Goal: Transaction & Acquisition: Purchase product/service

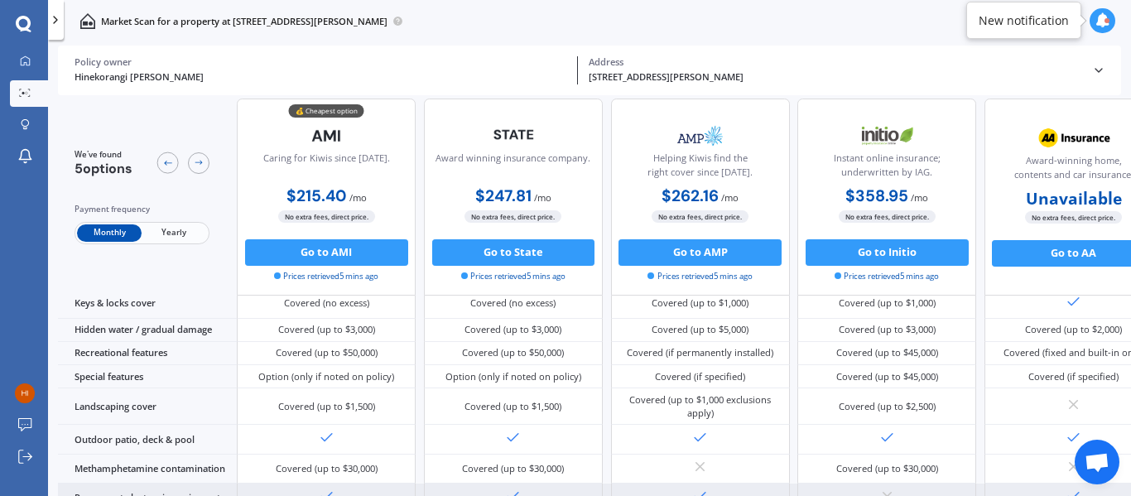
scroll to position [362, 0]
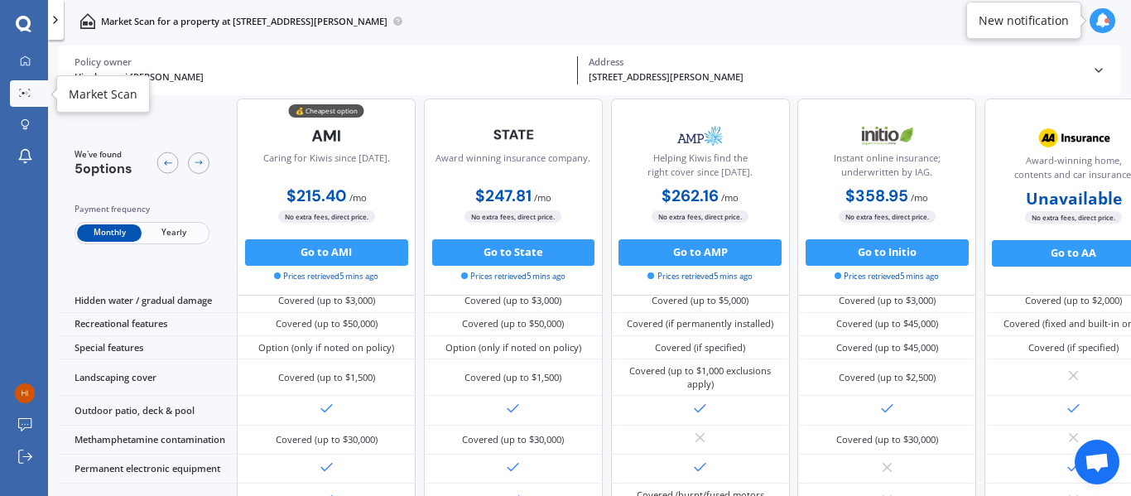
click at [26, 92] on circle at bounding box center [27, 93] width 2 height 2
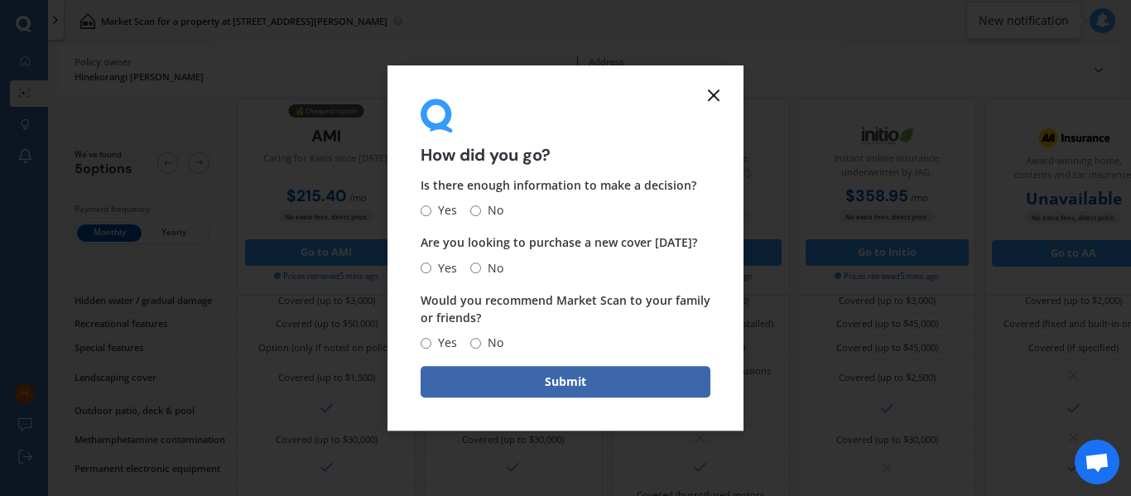
click at [713, 96] on line at bounding box center [714, 95] width 10 height 10
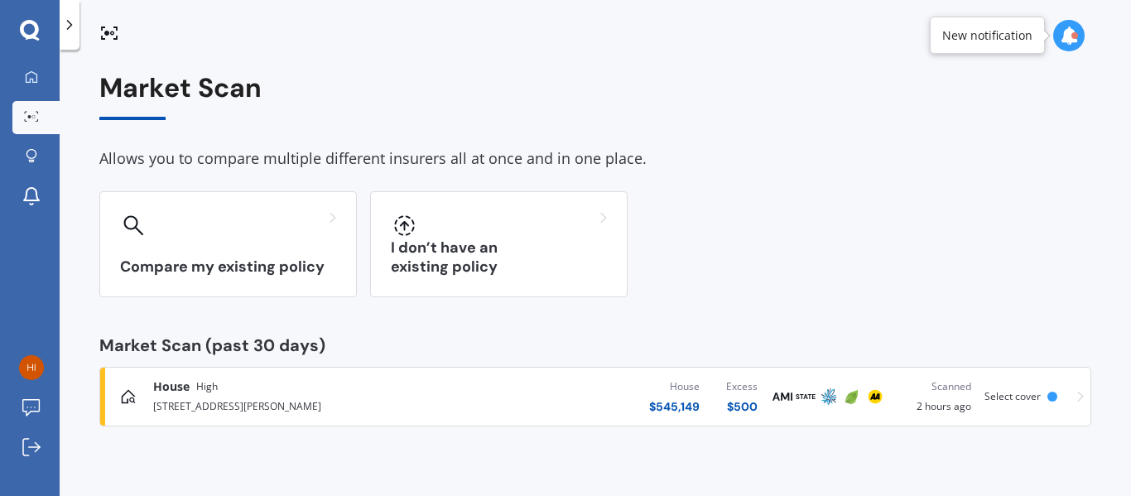
click at [40, 35] on div at bounding box center [30, 31] width 60 height 22
click at [29, 36] on icon at bounding box center [29, 29] width 19 height 19
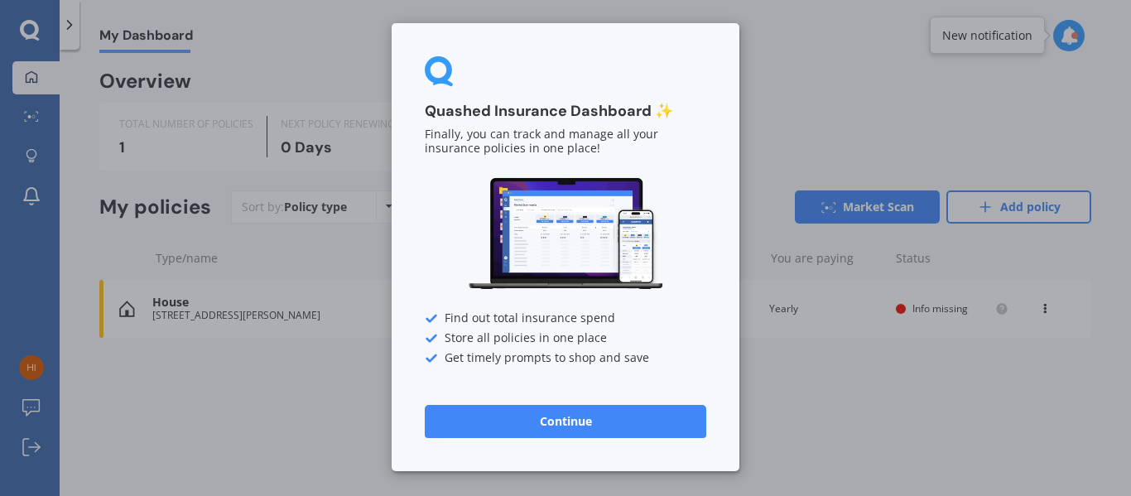
click at [581, 417] on button "Continue" at bounding box center [565, 421] width 281 height 33
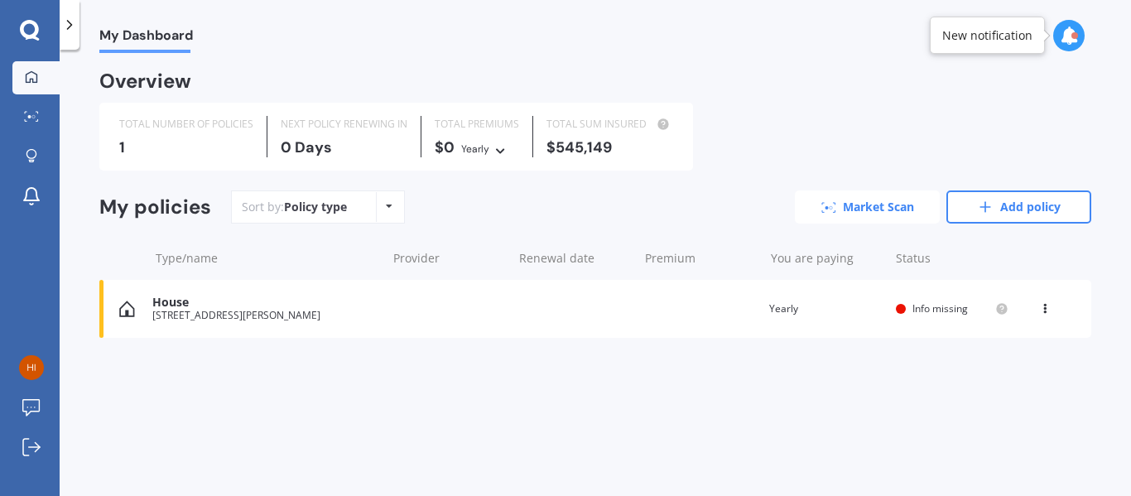
click at [885, 201] on link "Market Scan" at bounding box center [867, 206] width 145 height 33
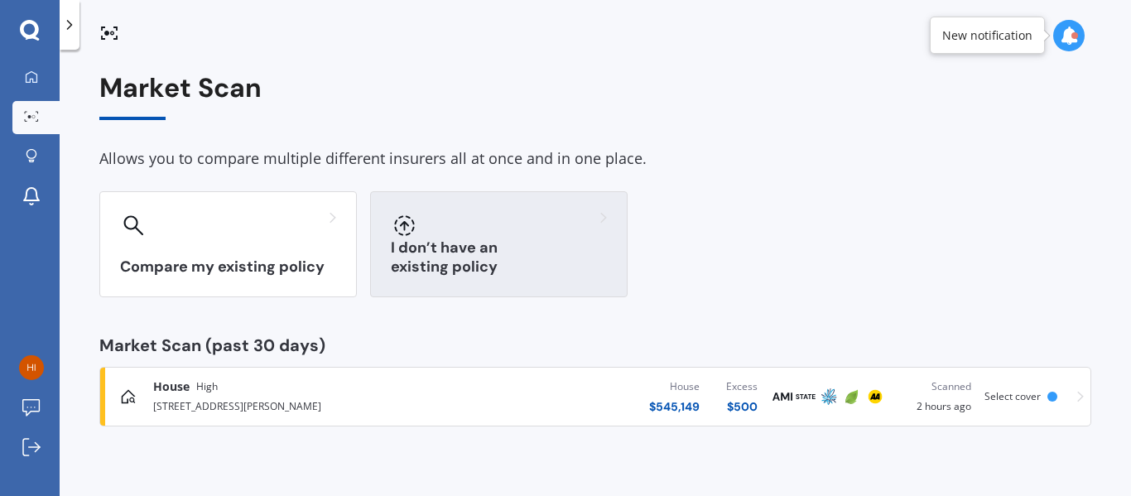
click at [536, 256] on div "I don’t have an existing policy" at bounding box center [498, 244] width 257 height 106
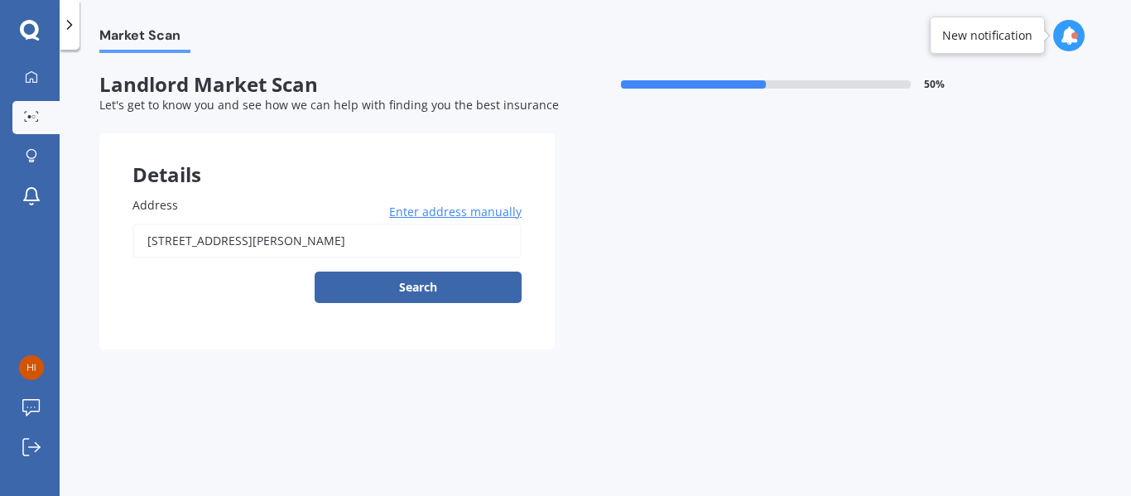
click at [389, 238] on input "[STREET_ADDRESS][PERSON_NAME]" at bounding box center [326, 240] width 389 height 35
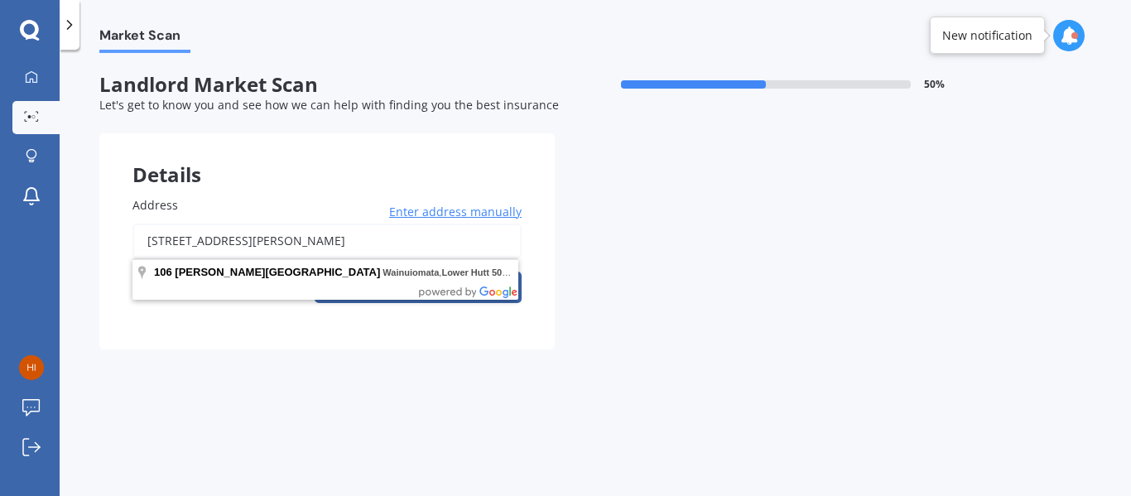
drag, startPoint x: 401, startPoint y: 238, endPoint x: 109, endPoint y: 187, distance: 296.6
click at [109, 187] on div "Address [STREET_ADDRESS][PERSON_NAME] Enter address manually Search" at bounding box center [326, 256] width 455 height 186
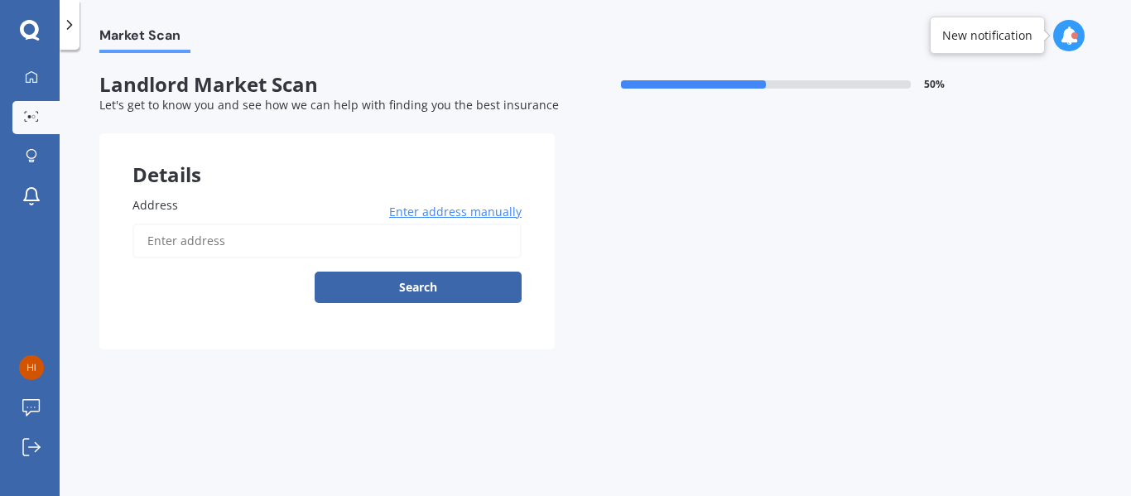
click at [262, 252] on input "Address" at bounding box center [326, 240] width 389 height 35
type input "[STREET_ADDRESS]"
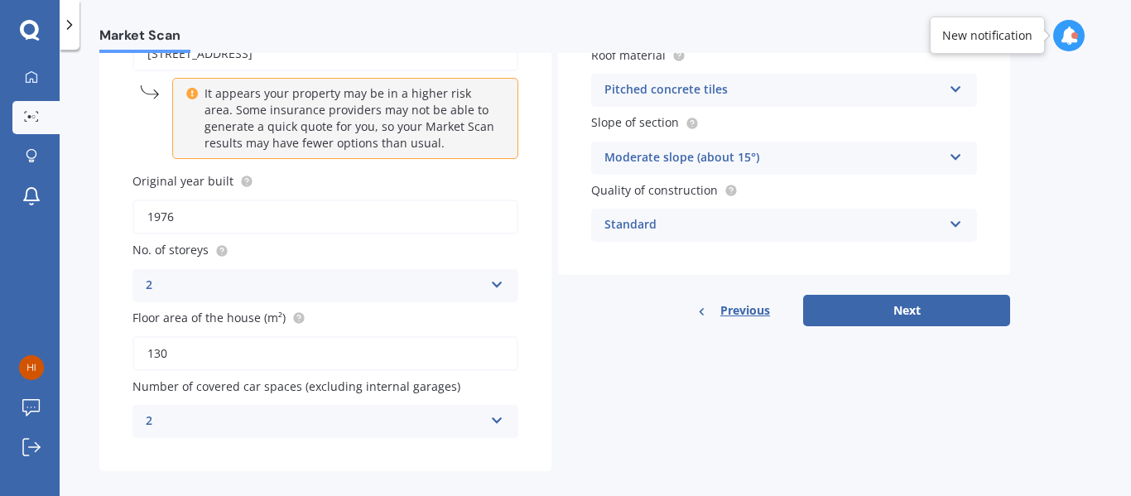
scroll to position [205, 0]
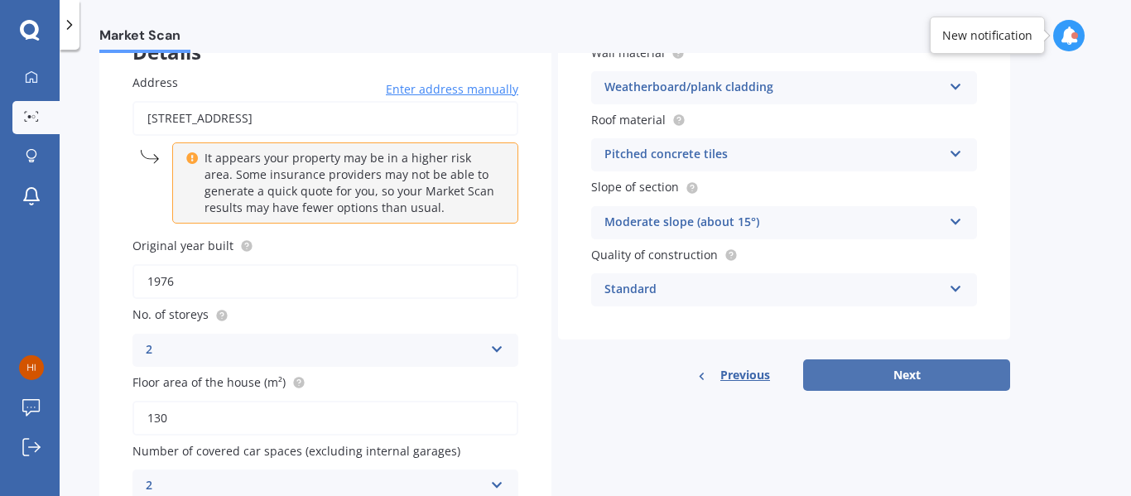
click at [904, 382] on button "Next" at bounding box center [906, 374] width 207 height 31
select select "20"
select select "11"
select select "1994"
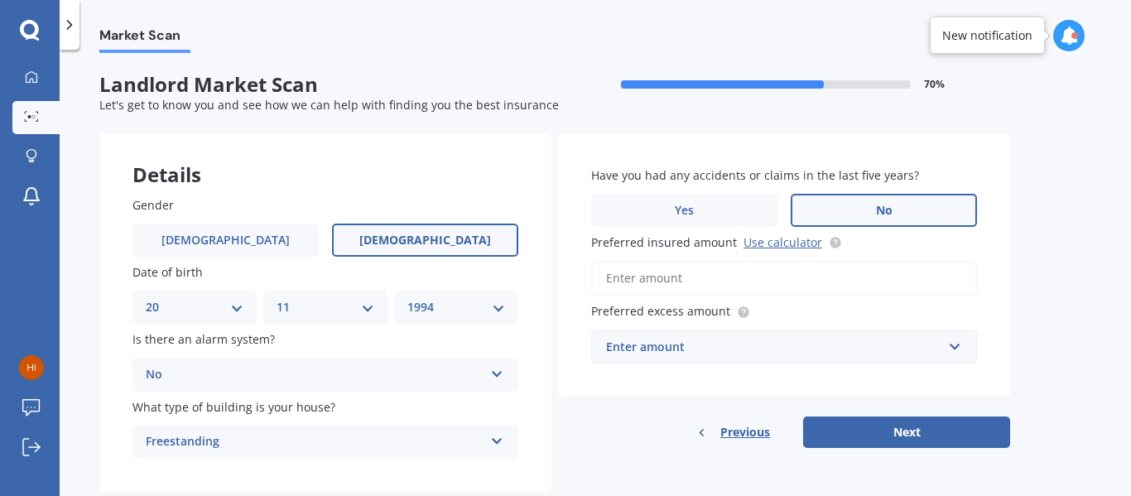
scroll to position [39, 0]
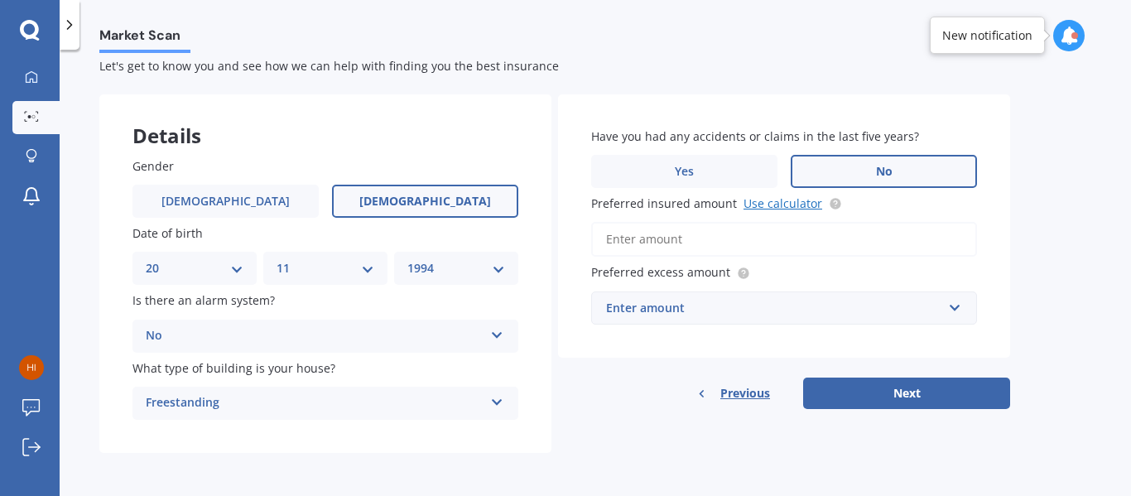
click at [789, 205] on link "Use calculator" at bounding box center [782, 203] width 79 height 16
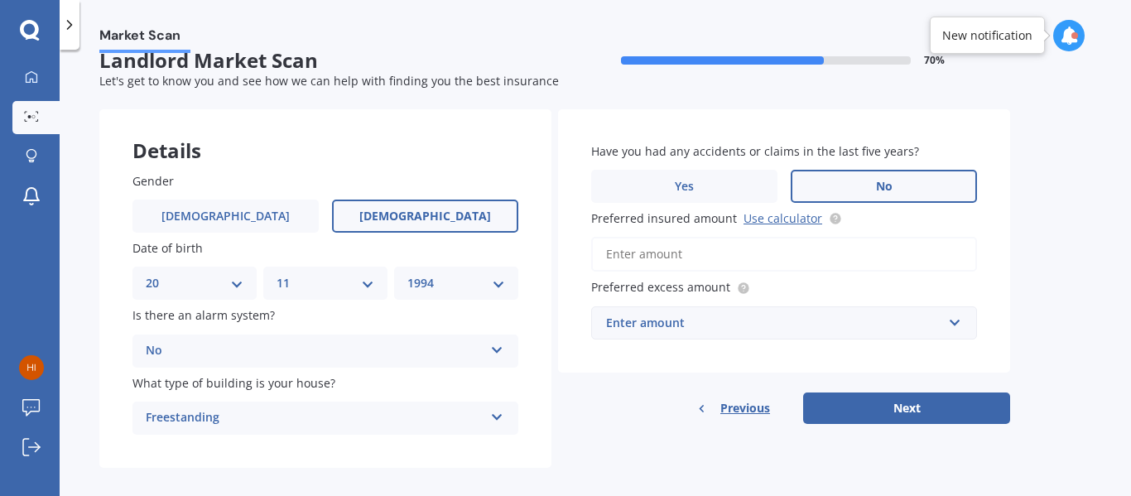
scroll to position [0, 0]
